Goal: Information Seeking & Learning: Learn about a topic

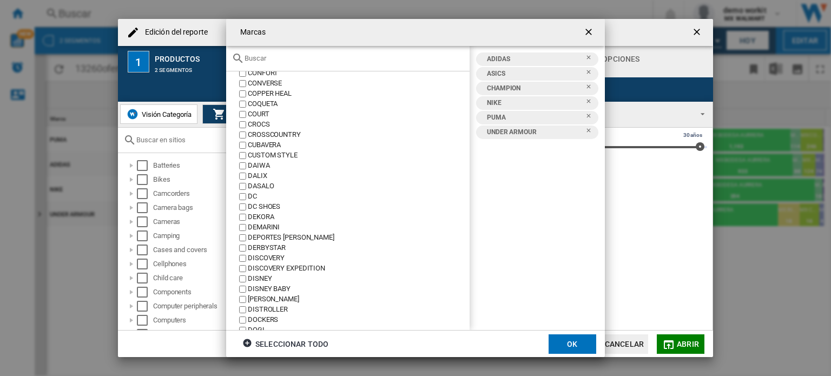
scroll to position [1031, 0]
click at [314, 60] on input "Marcas 123 ..." at bounding box center [355, 58] width 220 height 8
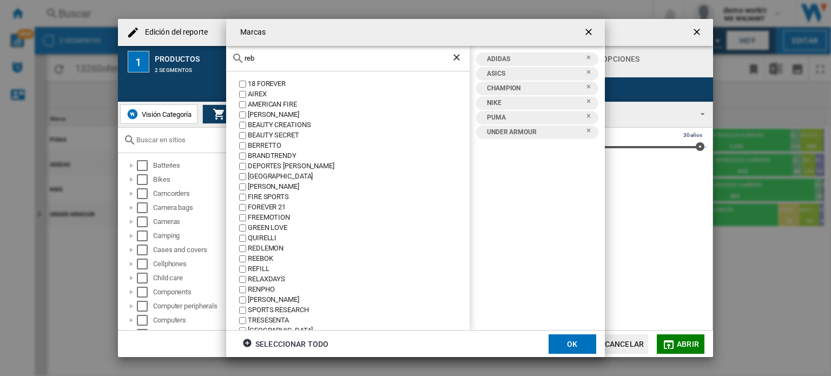
scroll to position [0, 0]
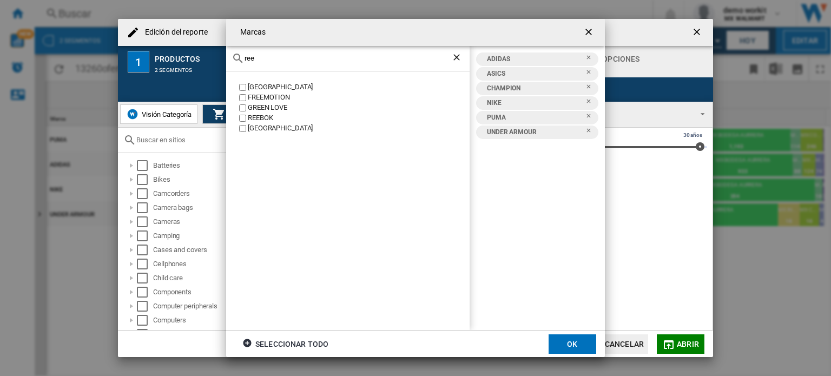
type input "ree"
click at [262, 114] on div "REEBOK" at bounding box center [359, 118] width 222 height 10
click at [457, 60] on ng-md-icon "Borrar búsqueda" at bounding box center [457, 58] width 13 height 13
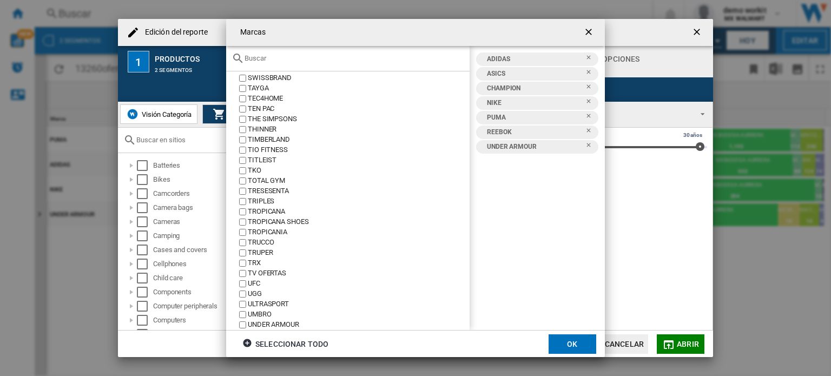
scroll to position [3461, 0]
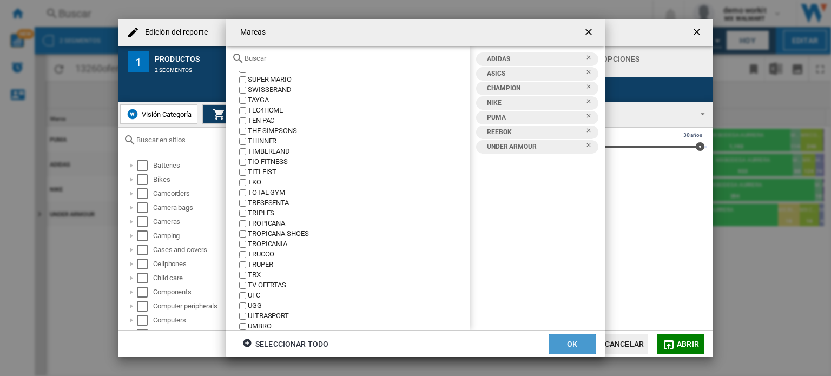
click at [572, 341] on button "OK" at bounding box center [573, 343] width 48 height 19
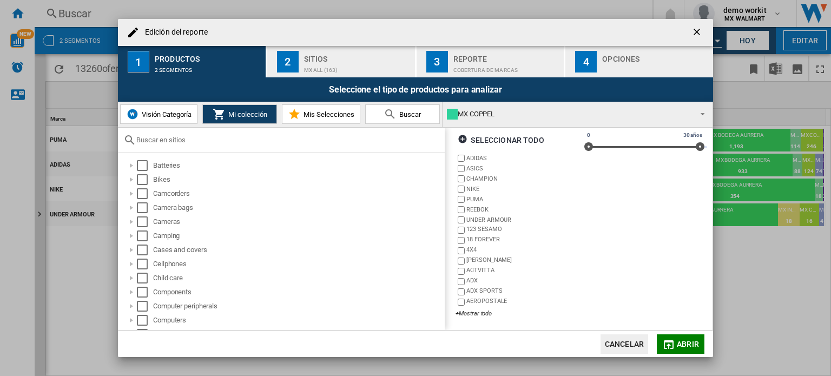
scroll to position [65, 0]
click at [682, 345] on span "Abrir" at bounding box center [688, 344] width 22 height 9
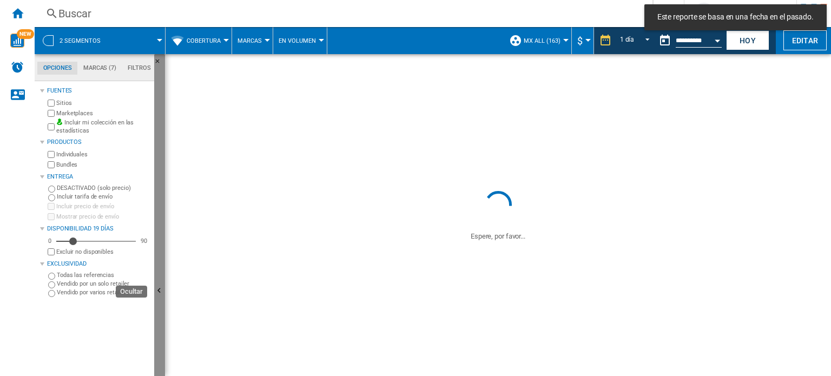
click at [159, 283] on button "Ocultar" at bounding box center [159, 291] width 11 height 474
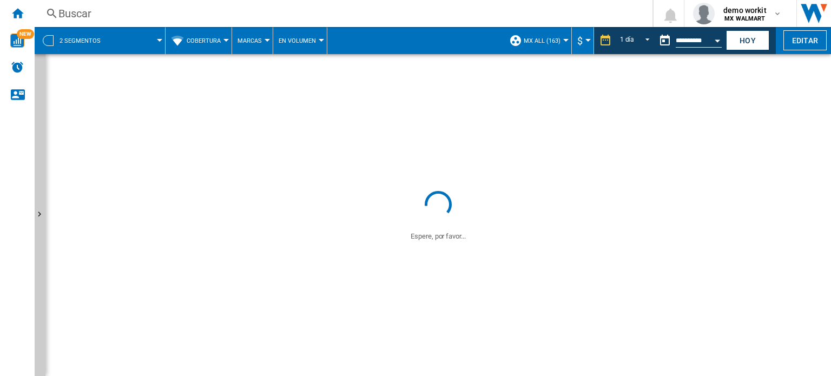
click at [216, 45] on button "Cobertura" at bounding box center [206, 40] width 39 height 27
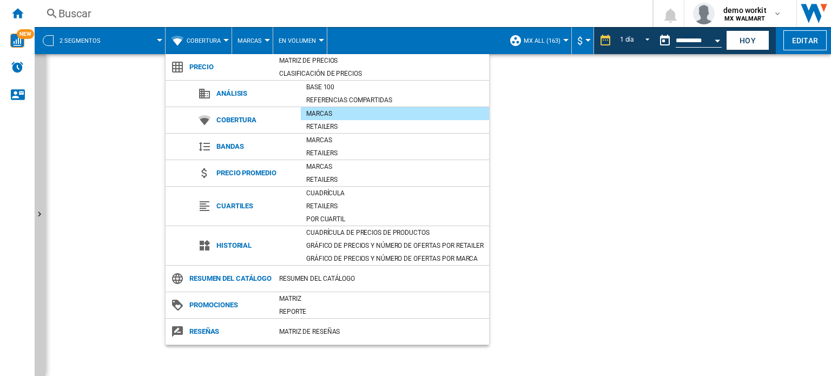
click at [387, 17] on md-backdrop at bounding box center [415, 188] width 831 height 376
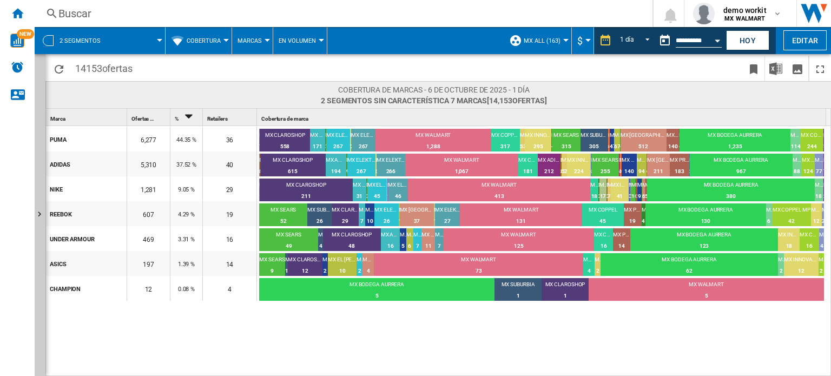
click at [217, 38] on span "Cobertura" at bounding box center [204, 40] width 34 height 7
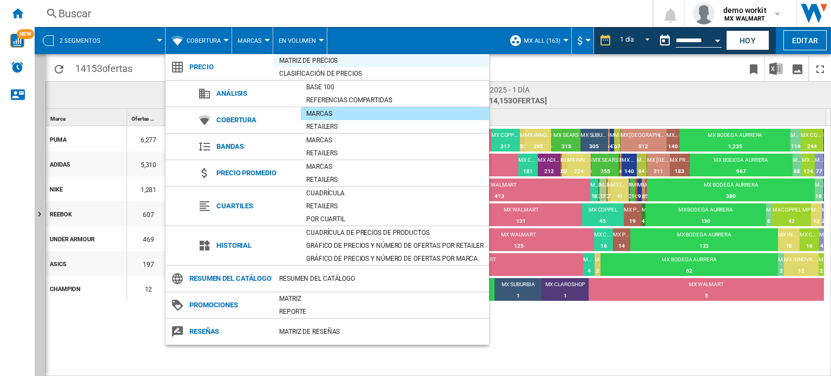
click at [342, 63] on div "Matriz de precios" at bounding box center [381, 60] width 215 height 11
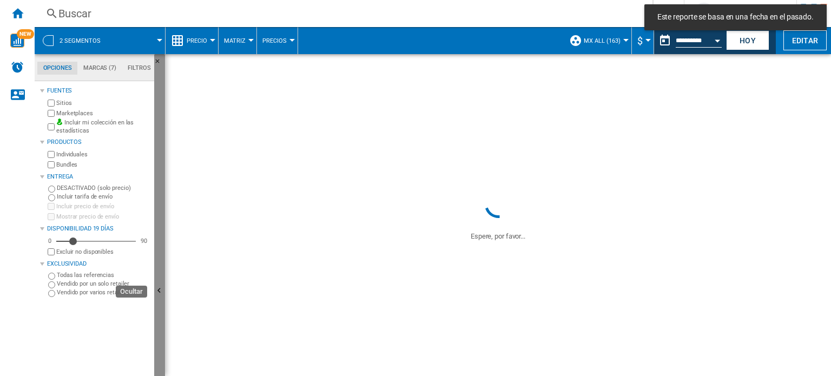
click at [162, 217] on button "Ocultar" at bounding box center [159, 291] width 11 height 474
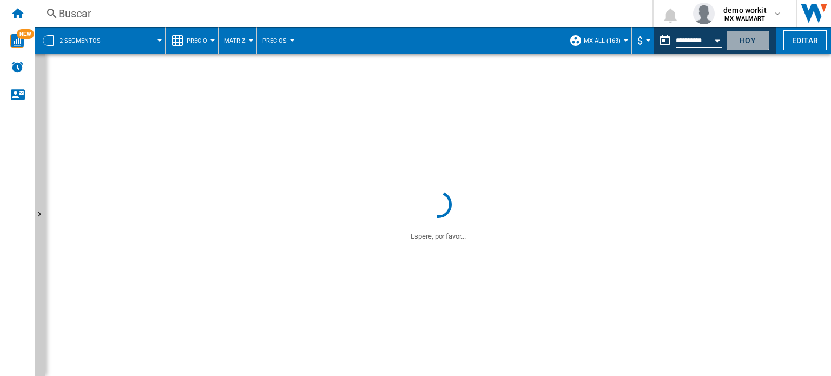
click at [742, 42] on button "Hoy" at bounding box center [747, 40] width 43 height 20
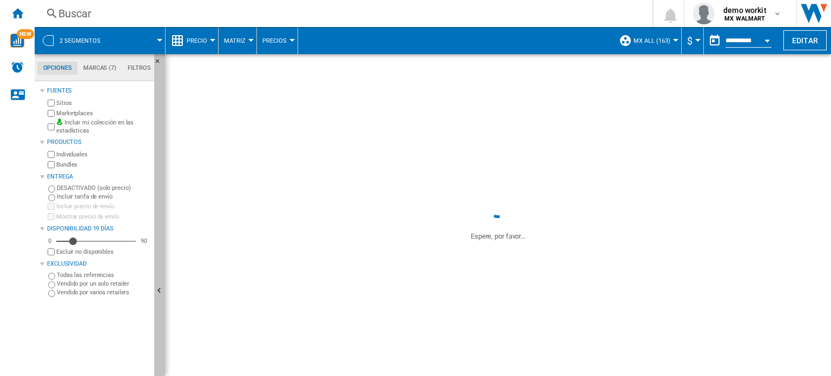
click at [161, 259] on button "Ocultar" at bounding box center [159, 291] width 11 height 474
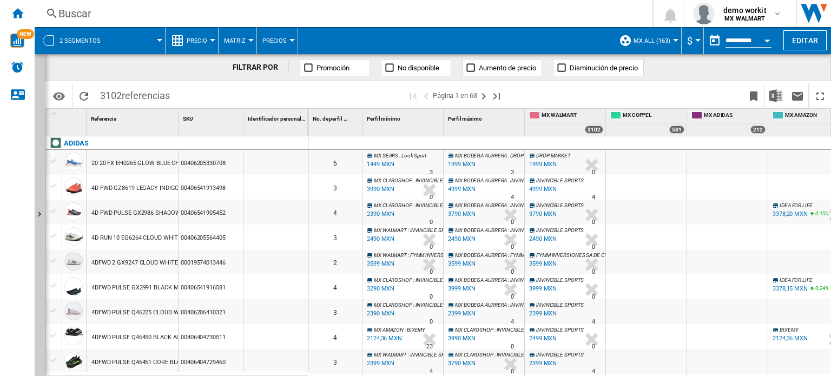
click at [211, 49] on button "Precio" at bounding box center [200, 40] width 26 height 27
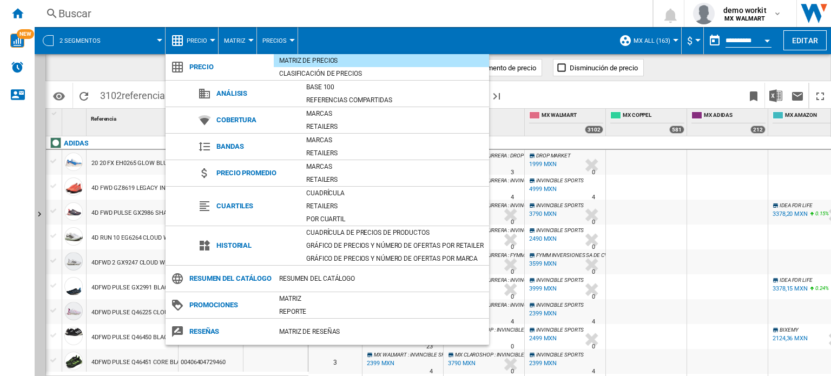
click at [804, 43] on md-backdrop at bounding box center [415, 188] width 831 height 376
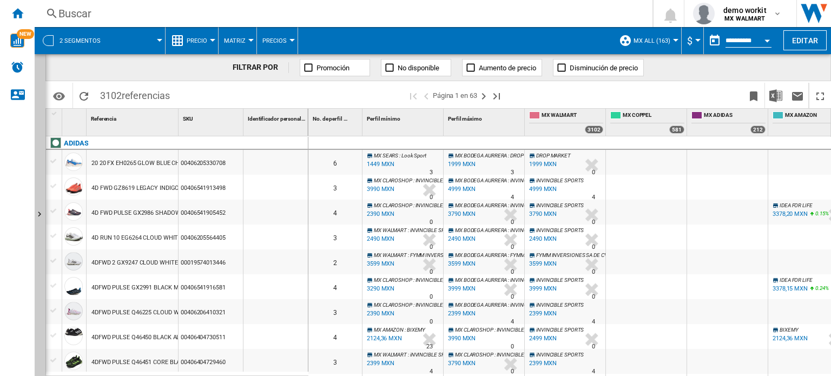
click at [804, 43] on button "Editar" at bounding box center [804, 40] width 43 height 20
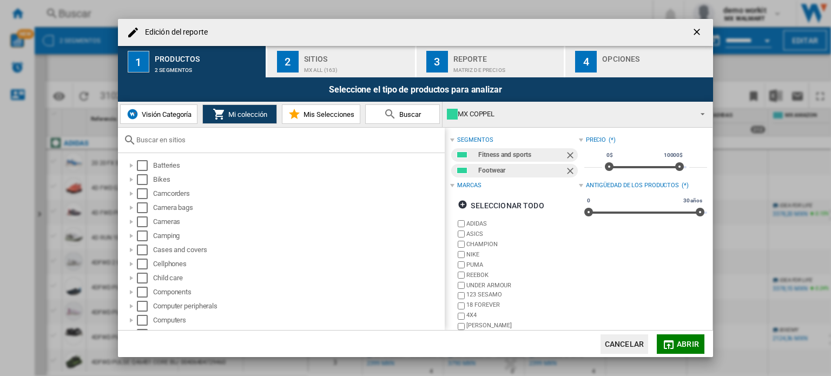
click at [565, 153] on ng-md-icon "Quitar" at bounding box center [571, 156] width 13 height 13
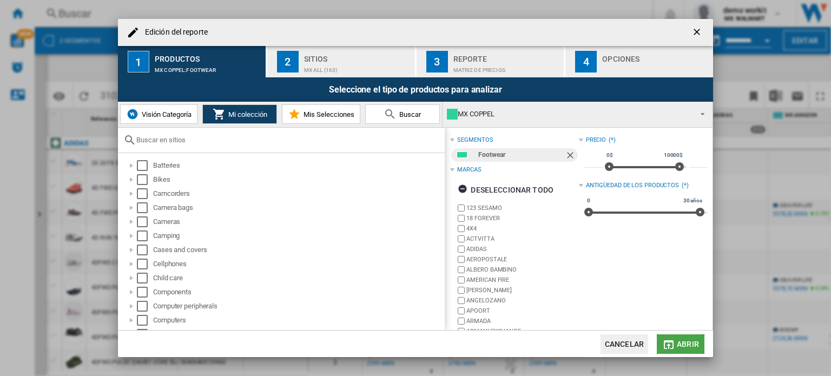
click at [687, 338] on button "Abrir" at bounding box center [681, 343] width 48 height 19
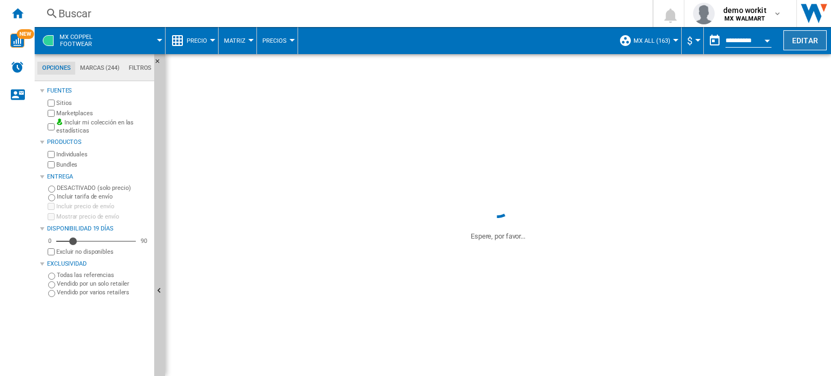
click at [801, 37] on button "Editar" at bounding box center [804, 40] width 43 height 20
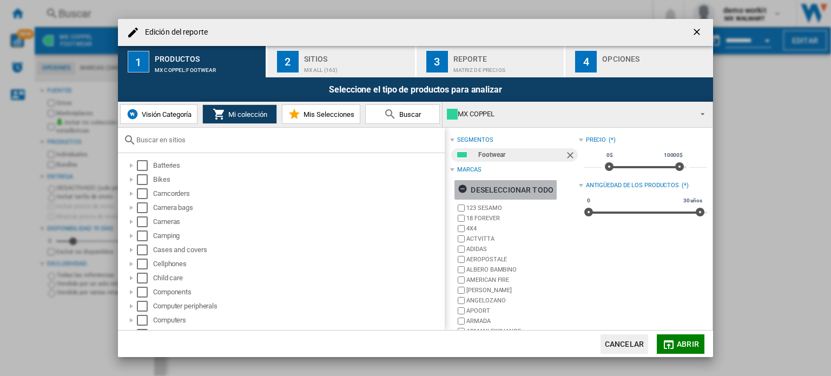
click at [463, 186] on ng-md-icon "Edición del ..." at bounding box center [464, 190] width 13 height 13
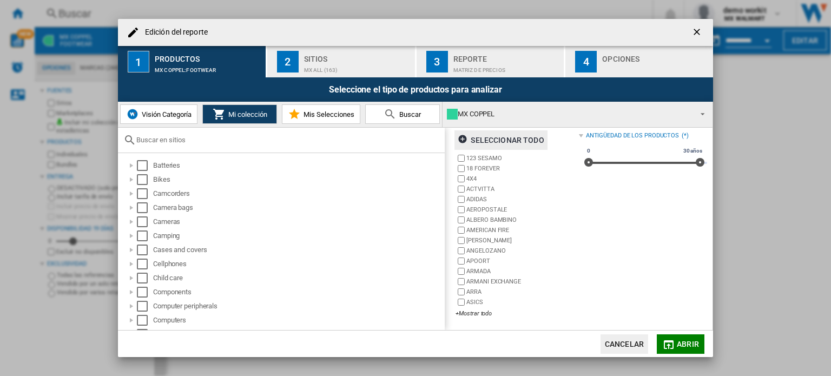
scroll to position [50, 0]
click at [471, 313] on div "+Mostrar todo" at bounding box center [516, 313] width 123 height 8
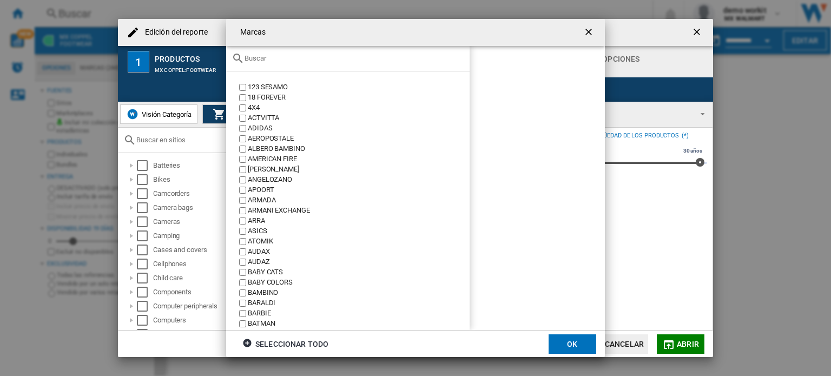
click at [317, 56] on input "Marcas 123 ..." at bounding box center [355, 58] width 220 height 8
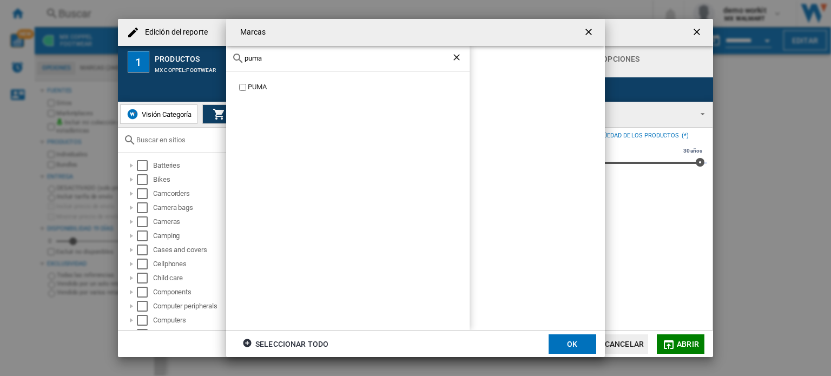
type input "puma"
click at [572, 342] on button "OK" at bounding box center [573, 343] width 48 height 19
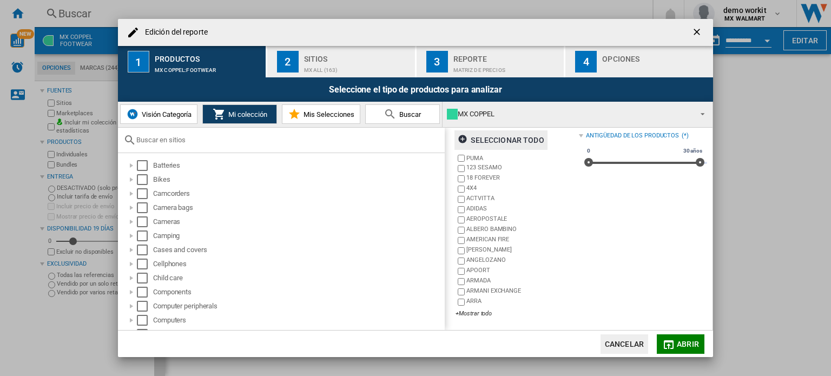
click at [679, 343] on span "Abrir" at bounding box center [688, 344] width 22 height 9
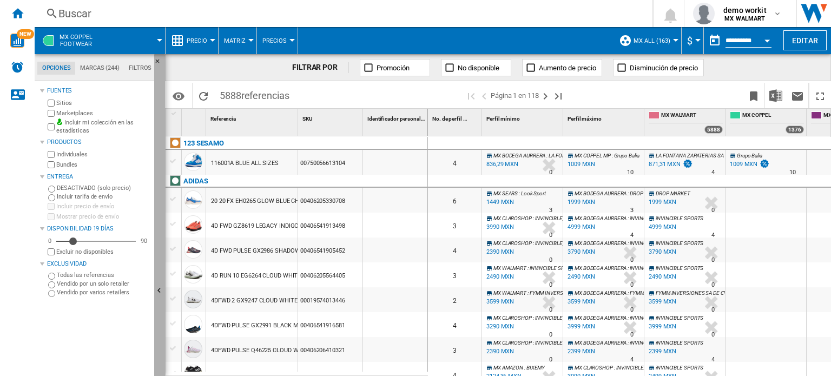
click at [158, 266] on button "Ocultar" at bounding box center [159, 291] width 11 height 474
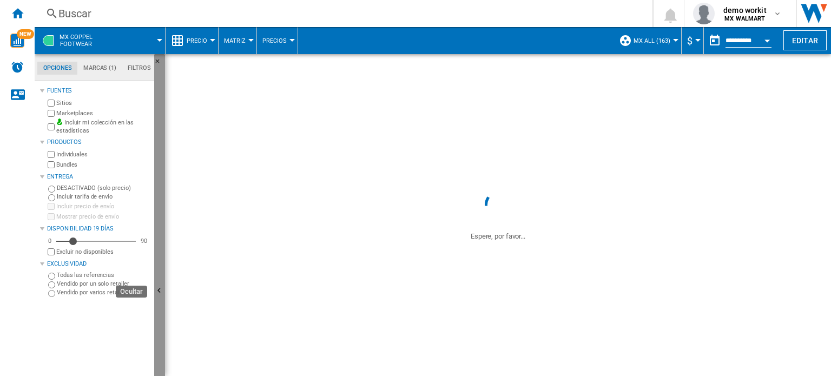
click at [158, 266] on button "Ocultar" at bounding box center [159, 291] width 11 height 474
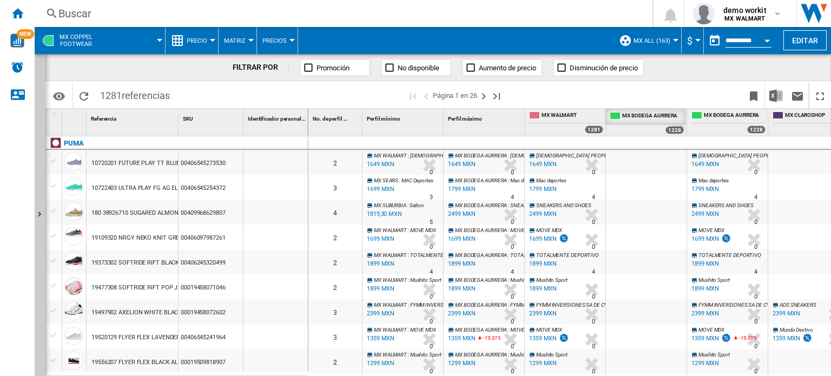
drag, startPoint x: 747, startPoint y: 115, endPoint x: 660, endPoint y: 120, distance: 86.7
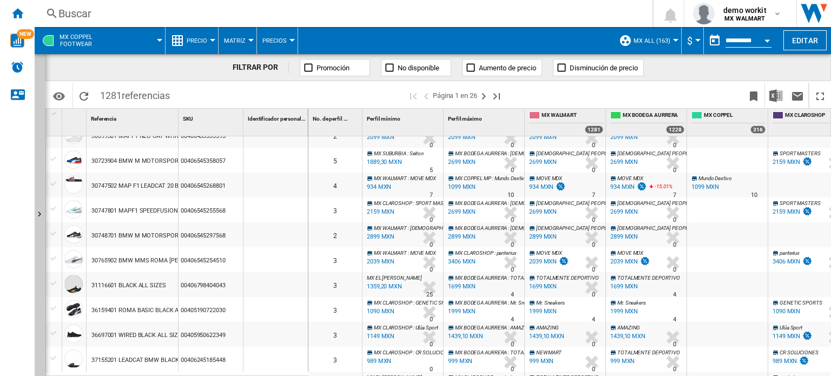
scroll to position [326, 0]
drag, startPoint x: 801, startPoint y: 115, endPoint x: 715, endPoint y: 120, distance: 86.2
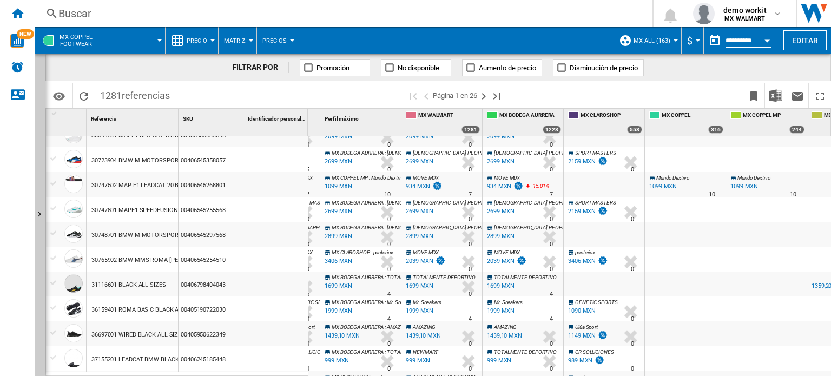
scroll to position [0, 0]
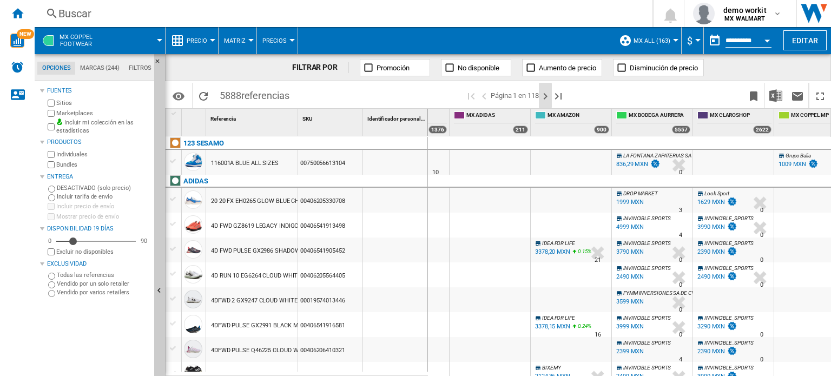
click at [546, 95] on ng-md-icon "Página siguiente" at bounding box center [545, 96] width 13 height 13
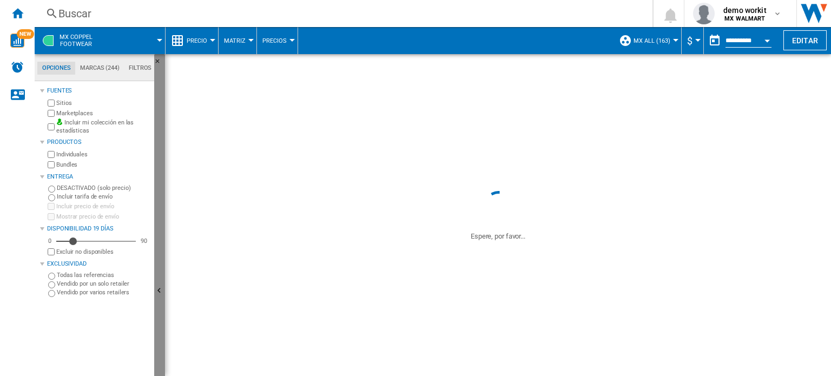
click at [155, 275] on button "Ocultar" at bounding box center [159, 291] width 11 height 474
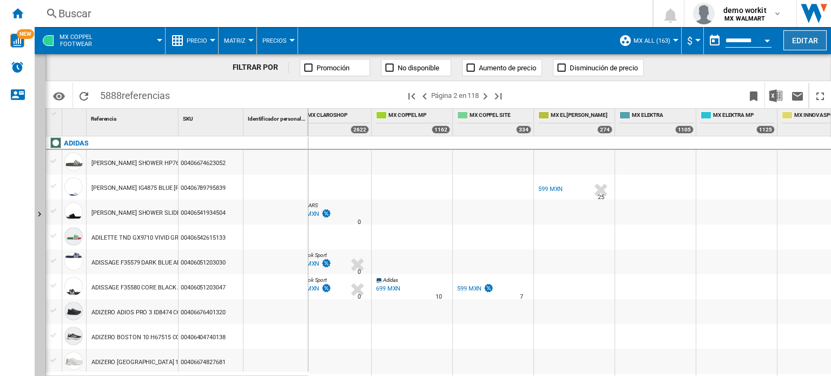
click at [796, 41] on button "Editar" at bounding box center [804, 40] width 43 height 20
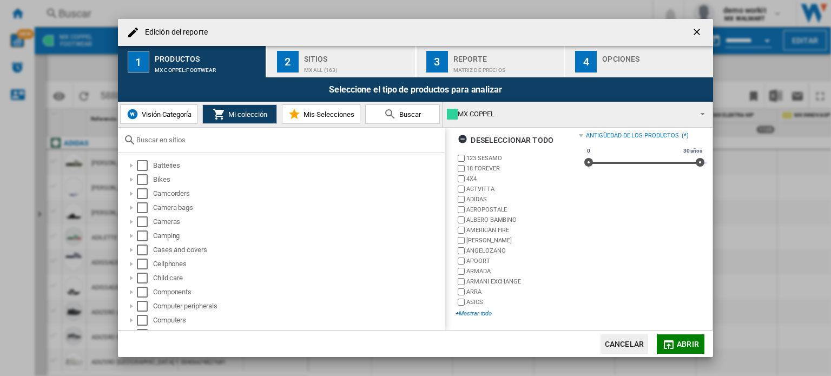
click at [485, 309] on div "+Mostrar todo" at bounding box center [516, 313] width 123 height 8
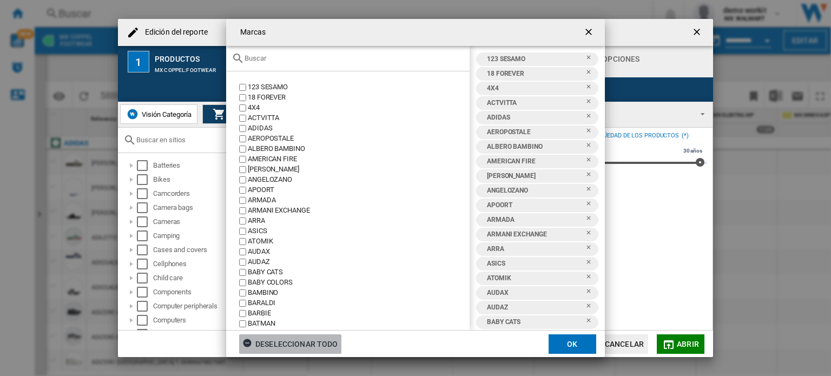
click at [292, 345] on div "Deseleccionar todo" at bounding box center [290, 343] width 96 height 19
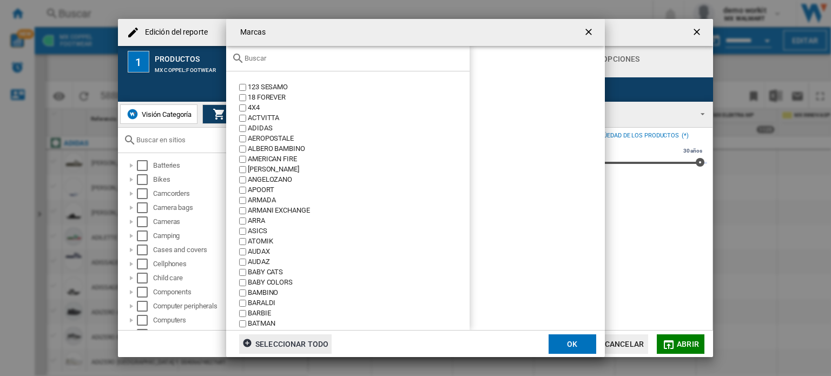
click at [311, 64] on div "Marcas 123 ..." at bounding box center [347, 58] width 243 height 25
click at [270, 60] on input "Marcas 123 ..." at bounding box center [355, 58] width 220 height 8
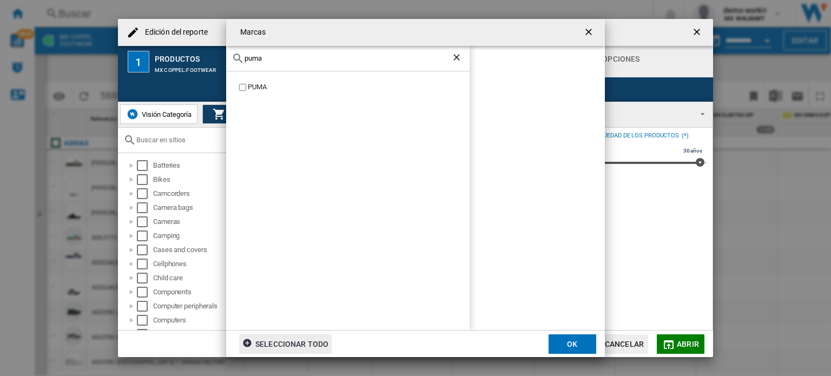
type input "puma"
click at [579, 349] on button "OK" at bounding box center [573, 343] width 48 height 19
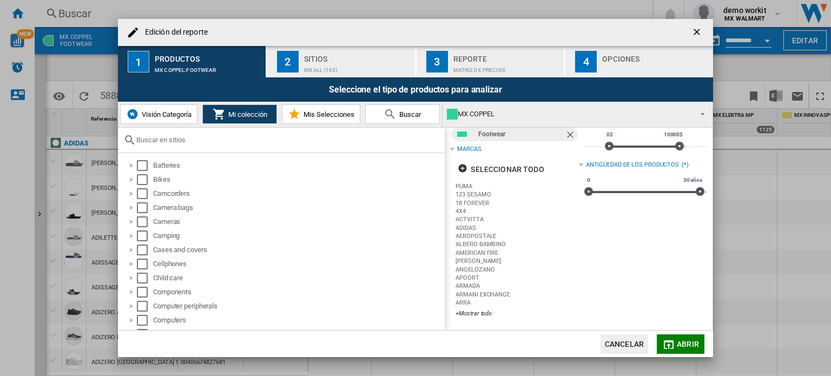
scroll to position [50, 0]
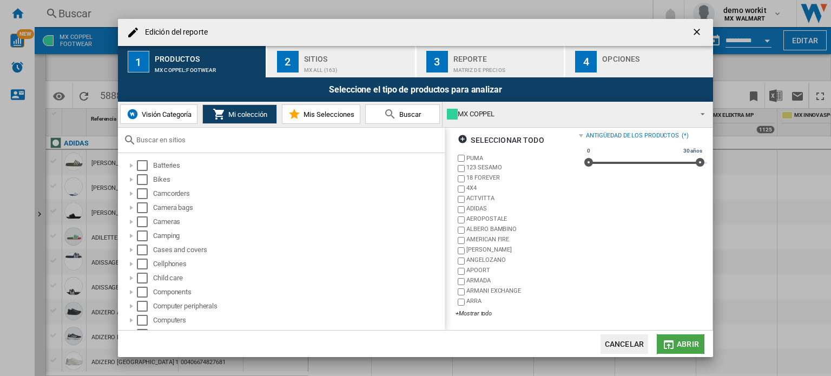
click at [682, 349] on button "Abrir" at bounding box center [681, 343] width 48 height 19
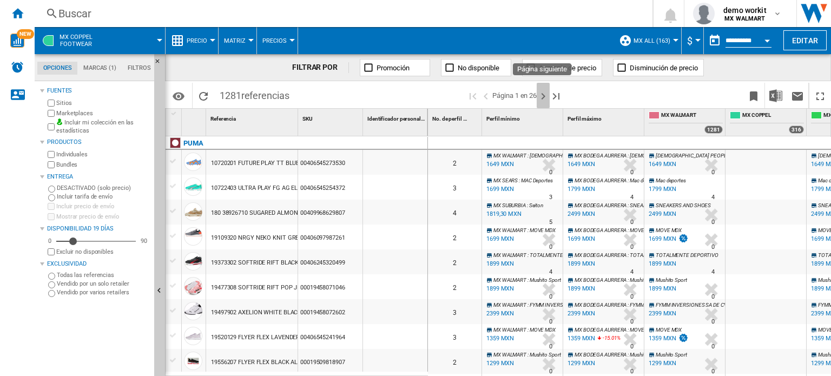
click at [540, 94] on ng-md-icon "Página siguiente" at bounding box center [543, 96] width 13 height 13
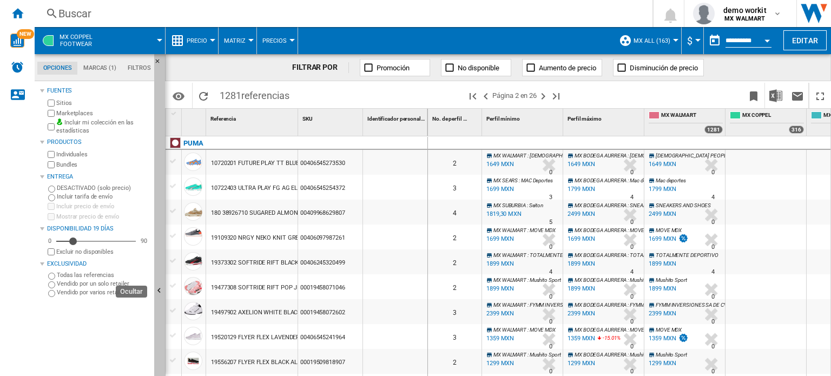
click at [162, 221] on button "Ocultar" at bounding box center [159, 291] width 11 height 474
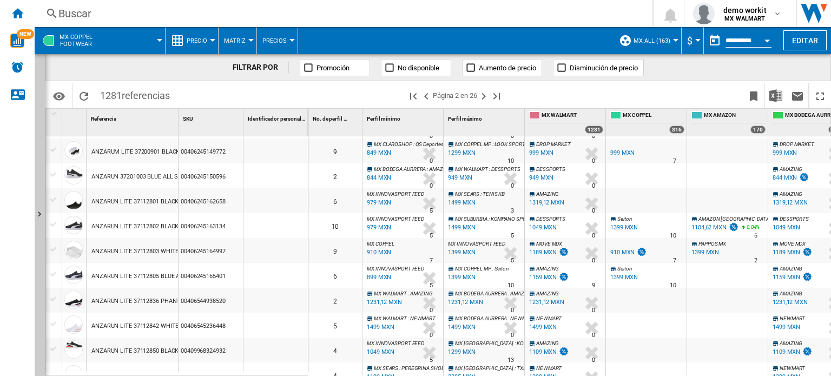
scroll to position [773, 0]
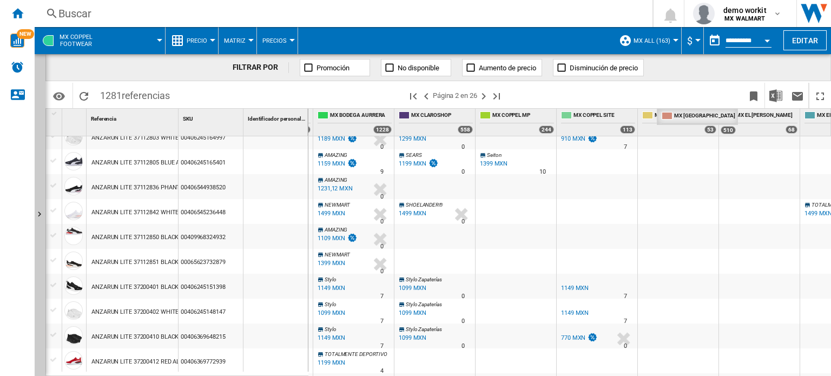
drag, startPoint x: 465, startPoint y: 116, endPoint x: 0, endPoint y: 136, distance: 465.1
click at [0, 136] on div "NEW [GEOGRAPHIC_DATA] [GEOGRAPHIC_DATA] 0 demo workit MX WALMART MX WALMART" at bounding box center [415, 188] width 831 height 376
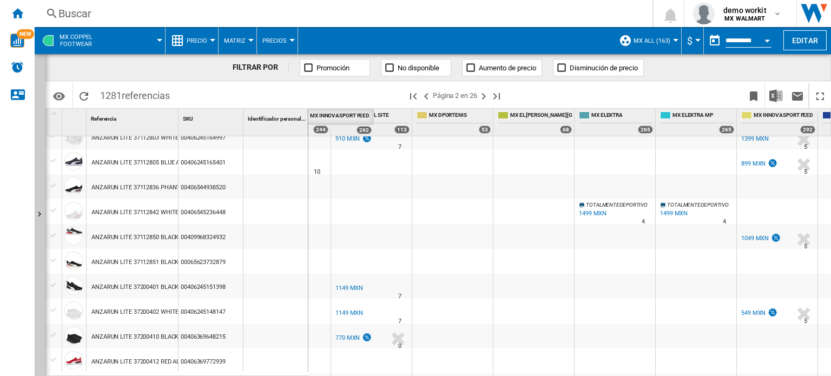
scroll to position [0, 692]
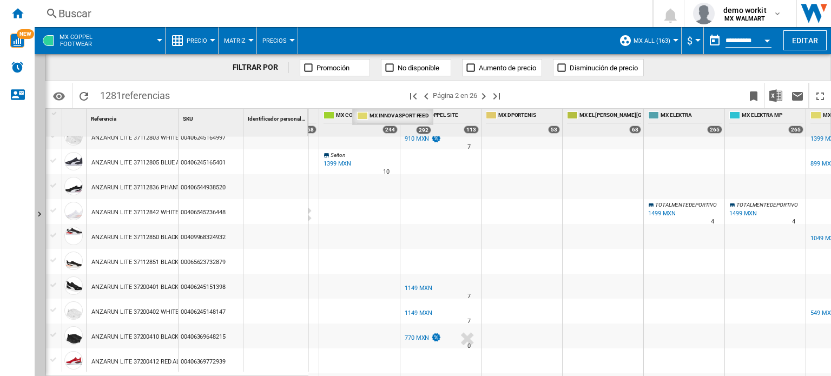
drag, startPoint x: 706, startPoint y: 114, endPoint x: 235, endPoint y: 120, distance: 470.7
click at [235, 120] on div "1 Referencia 1 SKU 1 Identificador personalizado 1 PUMA 38552401 X RAY SPEED BL…" at bounding box center [438, 242] width 784 height 267
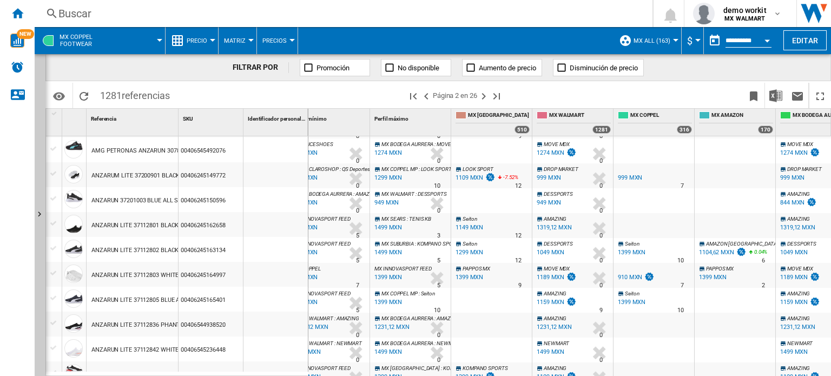
scroll to position [733, 0]
drag, startPoint x: 307, startPoint y: 116, endPoint x: 268, endPoint y: 121, distance: 39.2
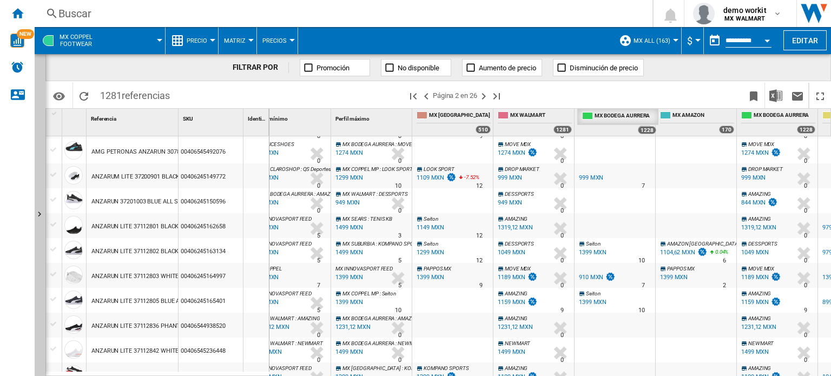
drag, startPoint x: 782, startPoint y: 119, endPoint x: 623, endPoint y: 120, distance: 159.6
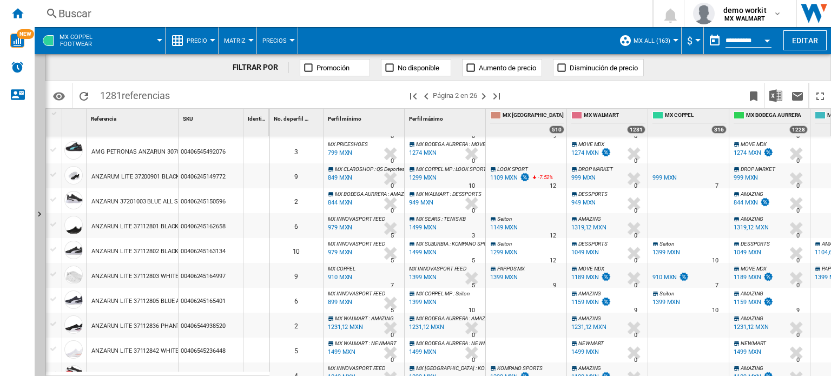
scroll to position [0, 104]
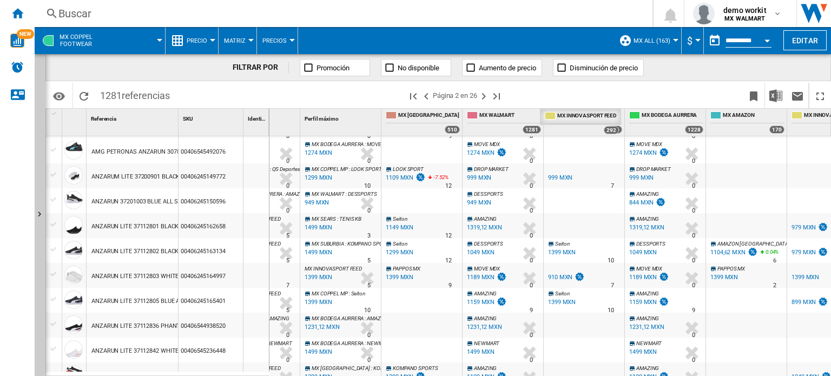
drag, startPoint x: 816, startPoint y: 118, endPoint x: 569, endPoint y: 124, distance: 247.3
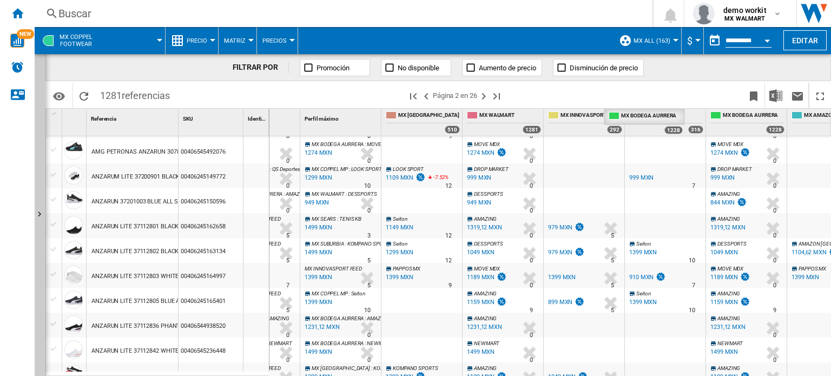
drag, startPoint x: 751, startPoint y: 114, endPoint x: 649, endPoint y: 124, distance: 102.7
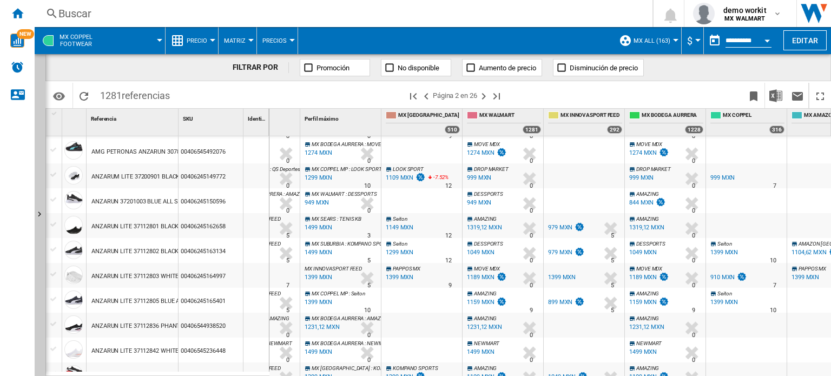
scroll to position [0, 0]
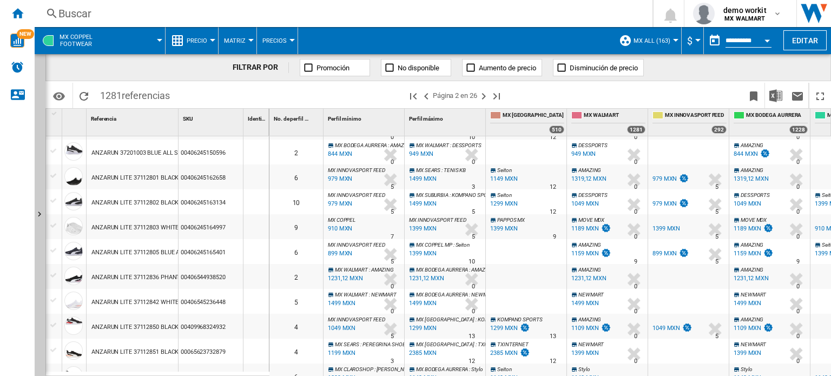
click at [212, 43] on button "Precio" at bounding box center [200, 40] width 26 height 27
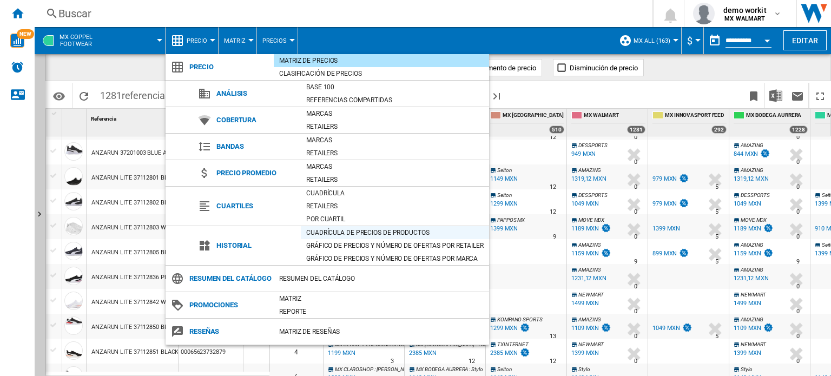
click at [346, 230] on div "Cuadrícula de precios de productos" at bounding box center [395, 232] width 188 height 11
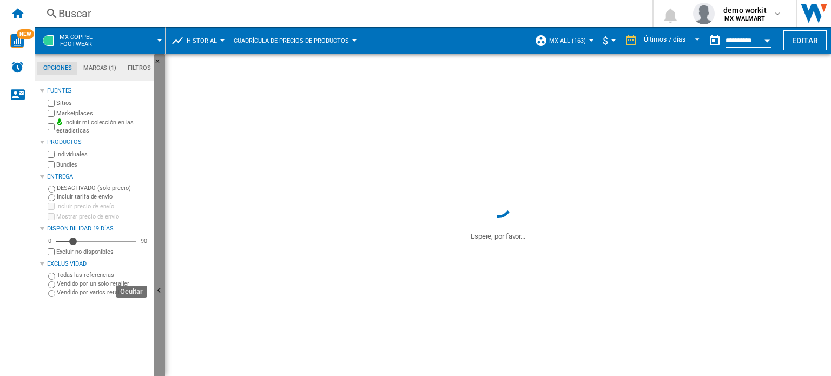
click at [159, 268] on button "Ocultar" at bounding box center [159, 291] width 11 height 474
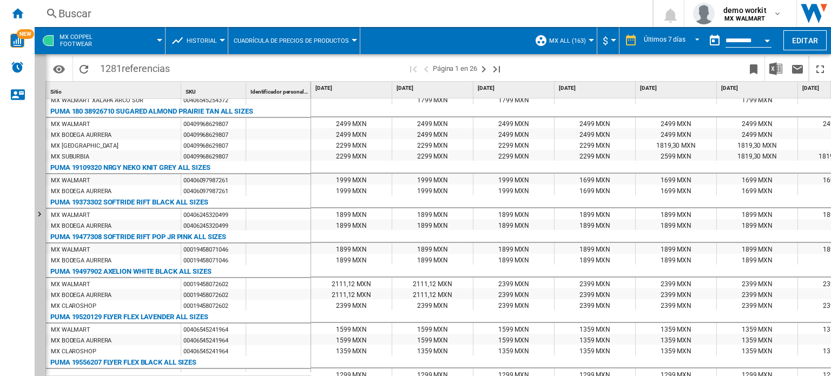
scroll to position [266, 0]
